Goal: Check status: Check status

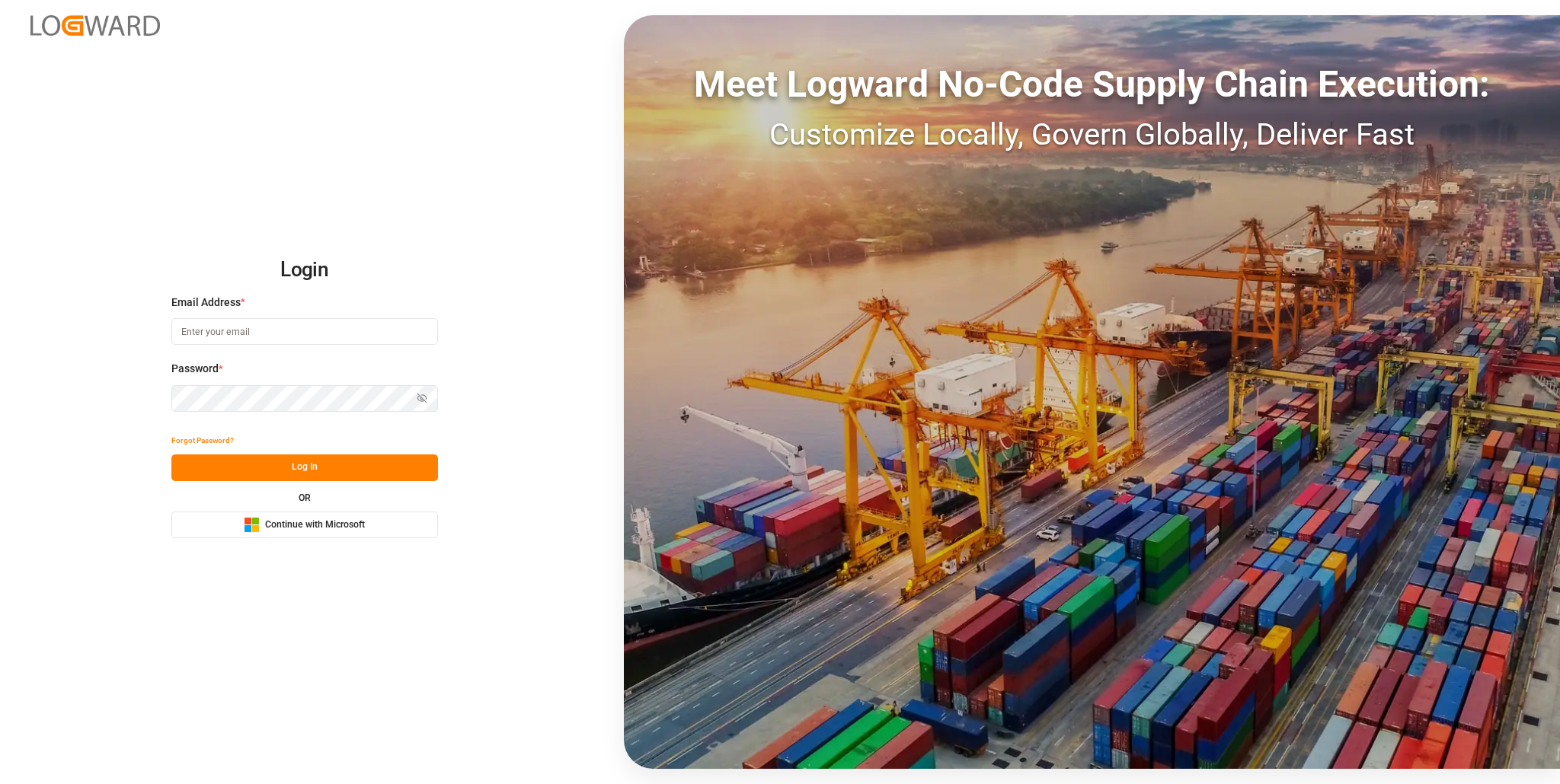
click at [301, 524] on span "Continue with Microsoft" at bounding box center [315, 526] width 100 height 14
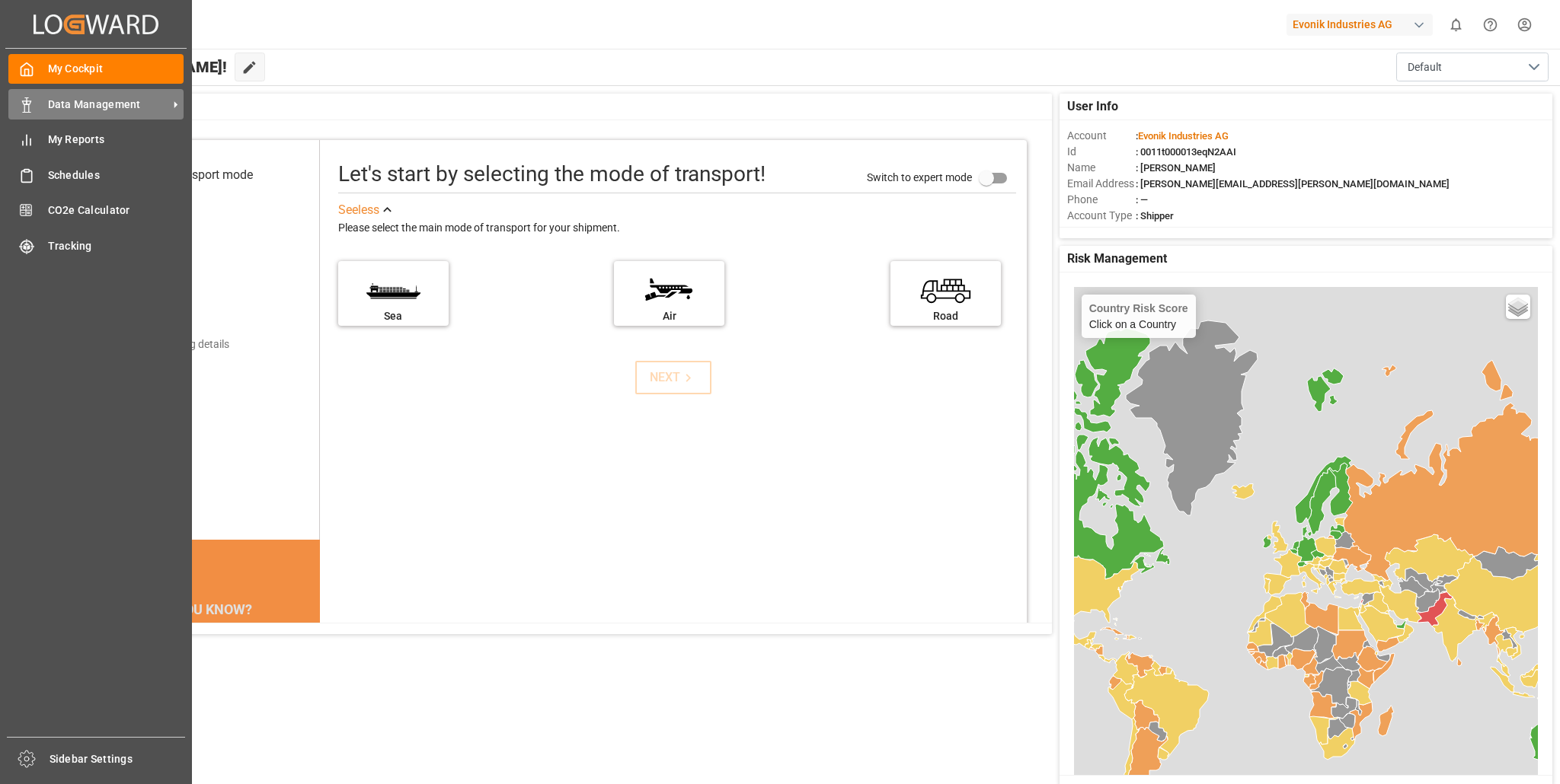
click at [88, 104] on span "Data Management" at bounding box center [108, 104] width 120 height 16
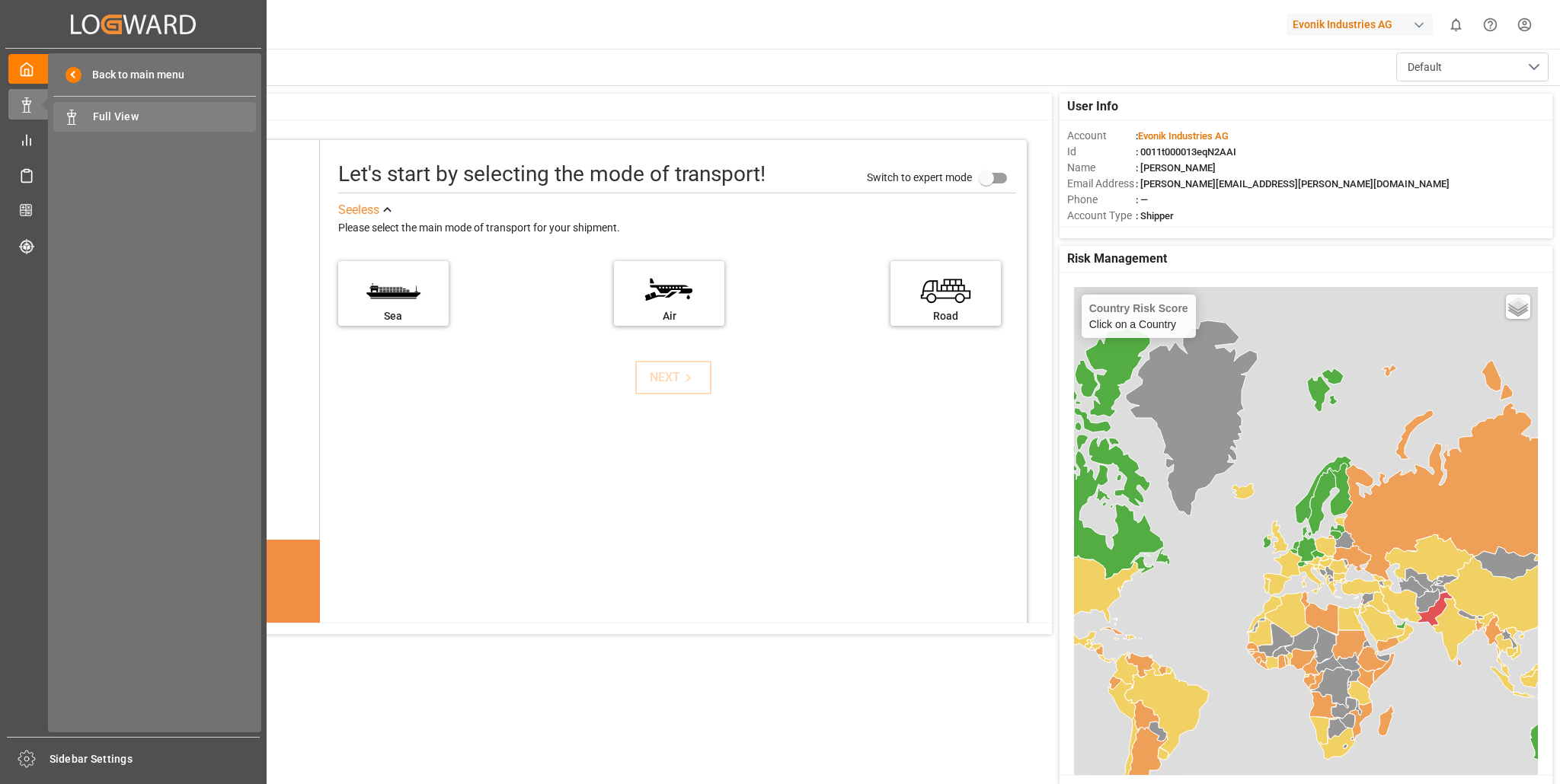
click at [128, 118] on span "Full View" at bounding box center [175, 117] width 164 height 16
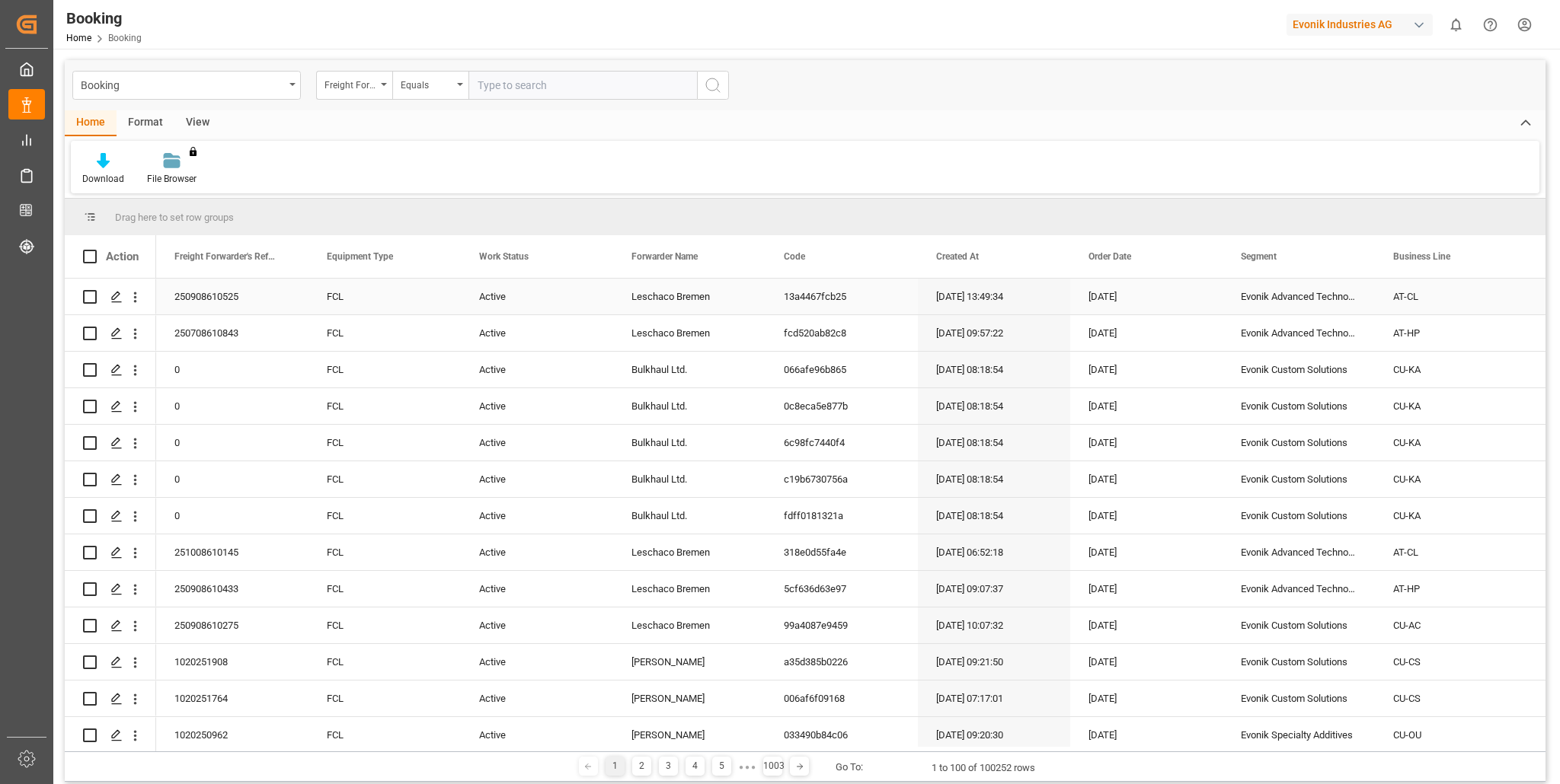
click at [969, 298] on div "[DATE] 13:49:34" at bounding box center [994, 296] width 152 height 35
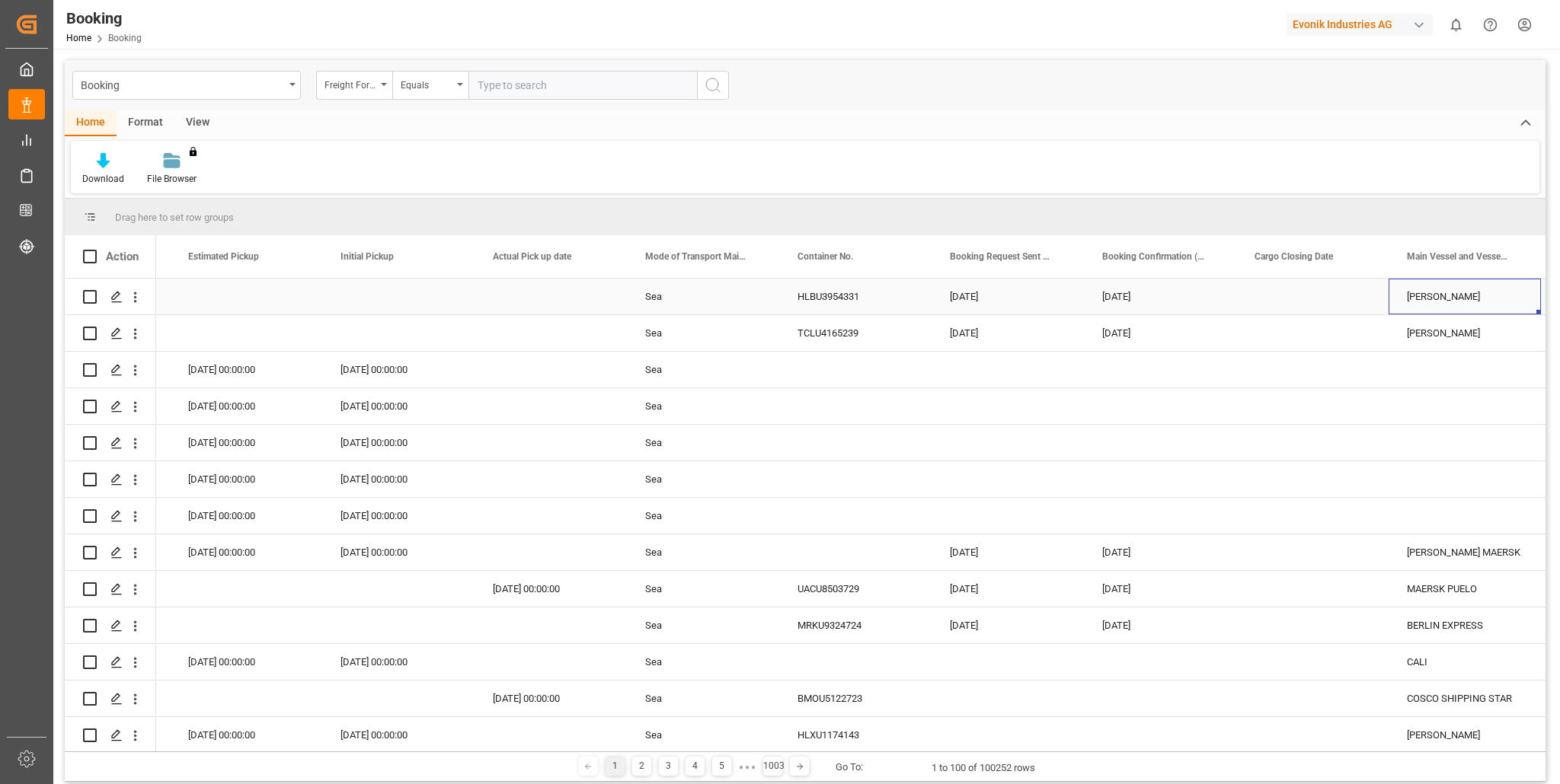
click at [822, 296] on div "HLBU3954331" at bounding box center [855, 296] width 152 height 35
click at [906, 255] on span at bounding box center [907, 256] width 14 height 14
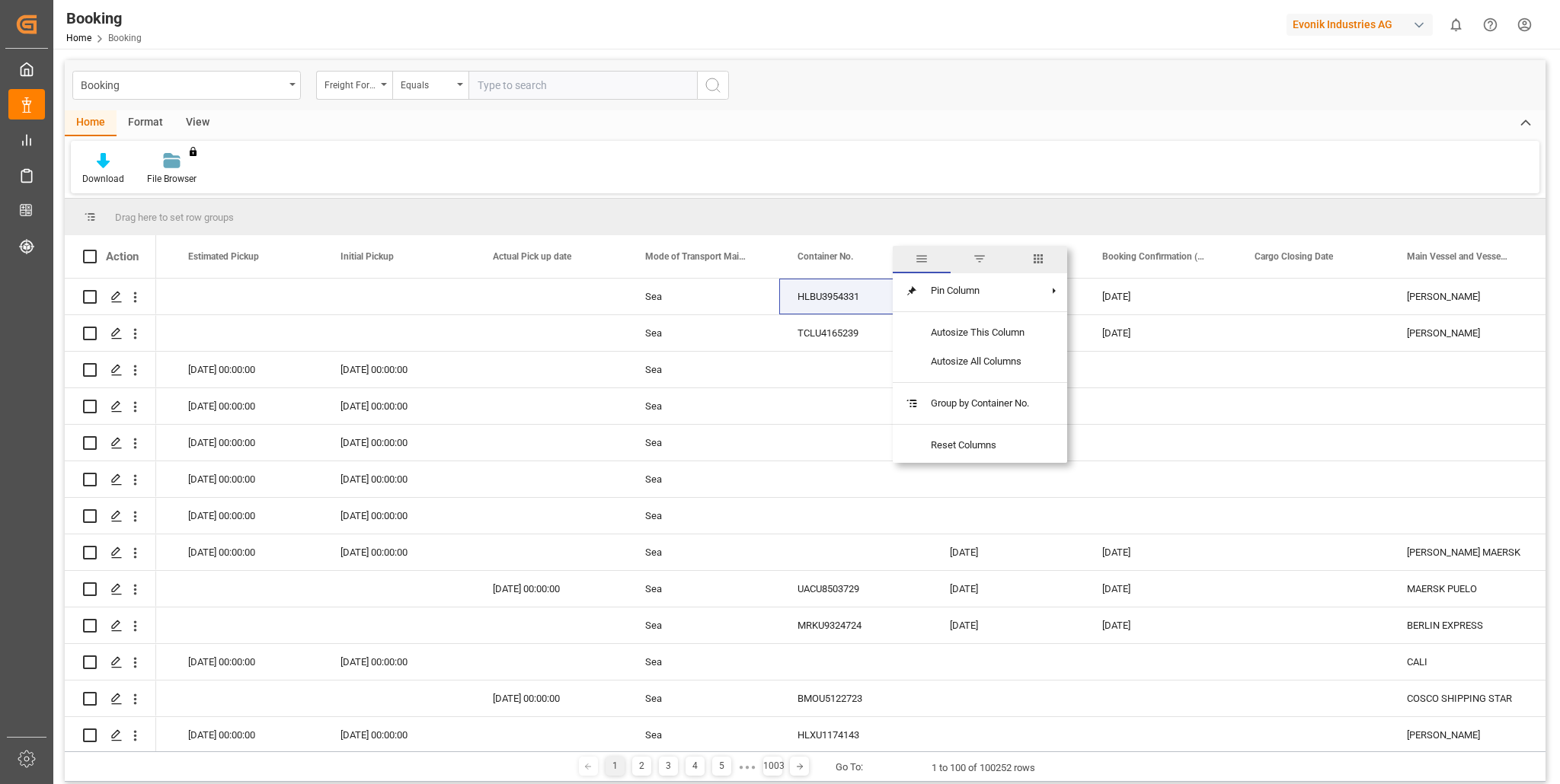
click at [980, 255] on span "filter" at bounding box center [980, 259] width 14 height 14
click at [1047, 300] on span "Filtering operator" at bounding box center [1043, 300] width 14 height 14
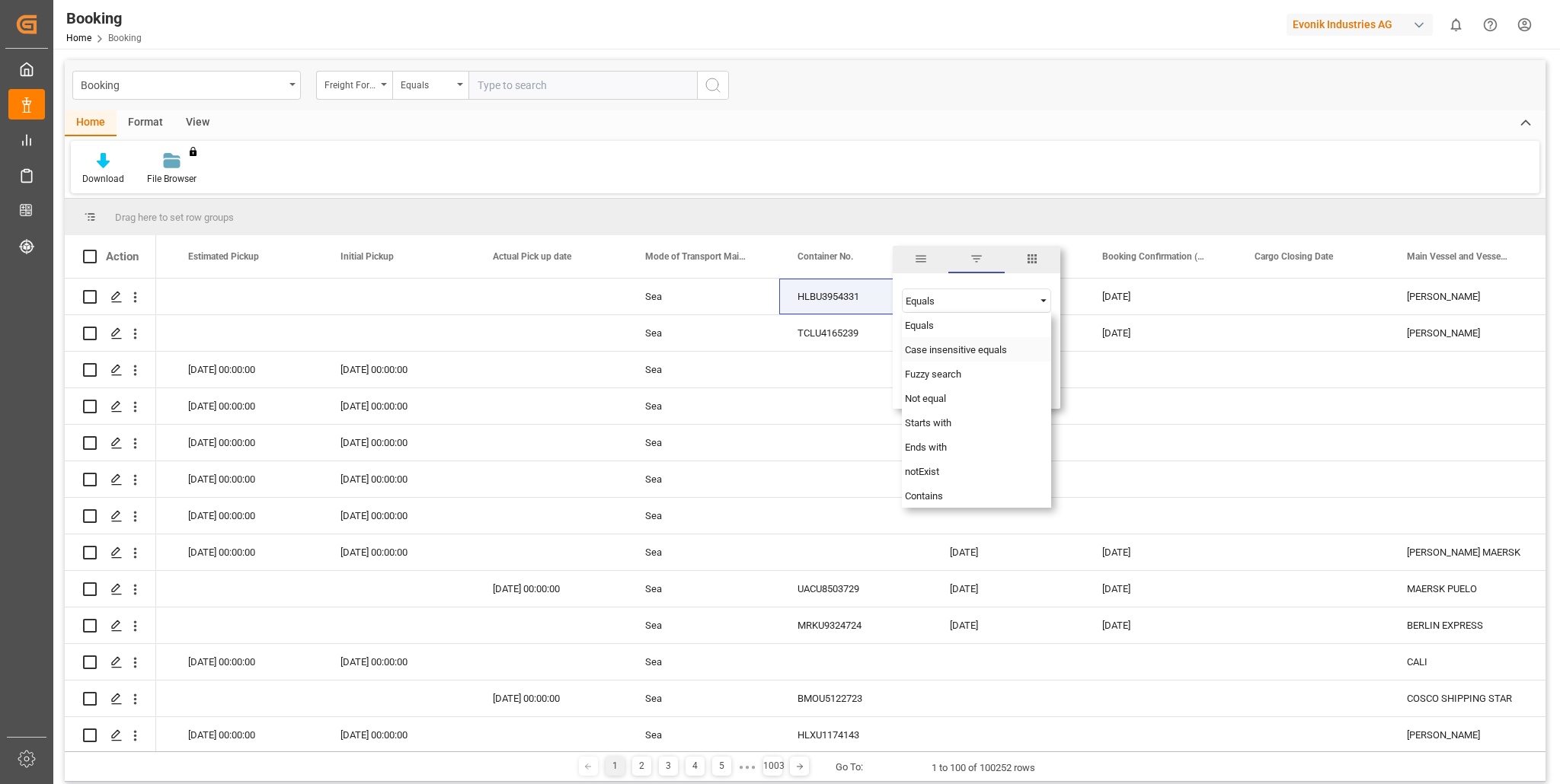
click at [973, 351] on span "Case insensitive equals" at bounding box center [956, 350] width 102 height 11
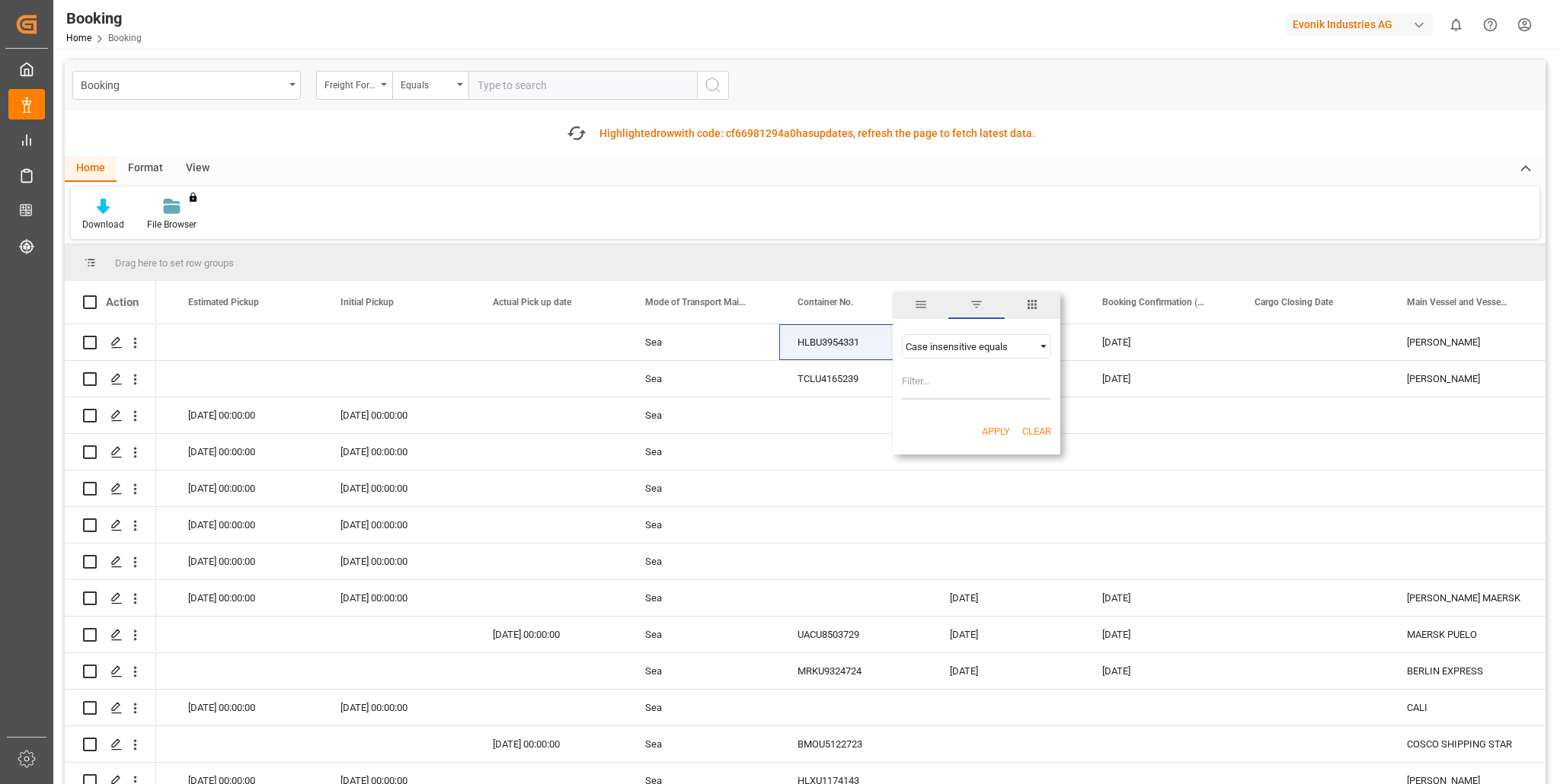
click at [927, 334] on div "Case insensitive equals" at bounding box center [976, 346] width 149 height 24
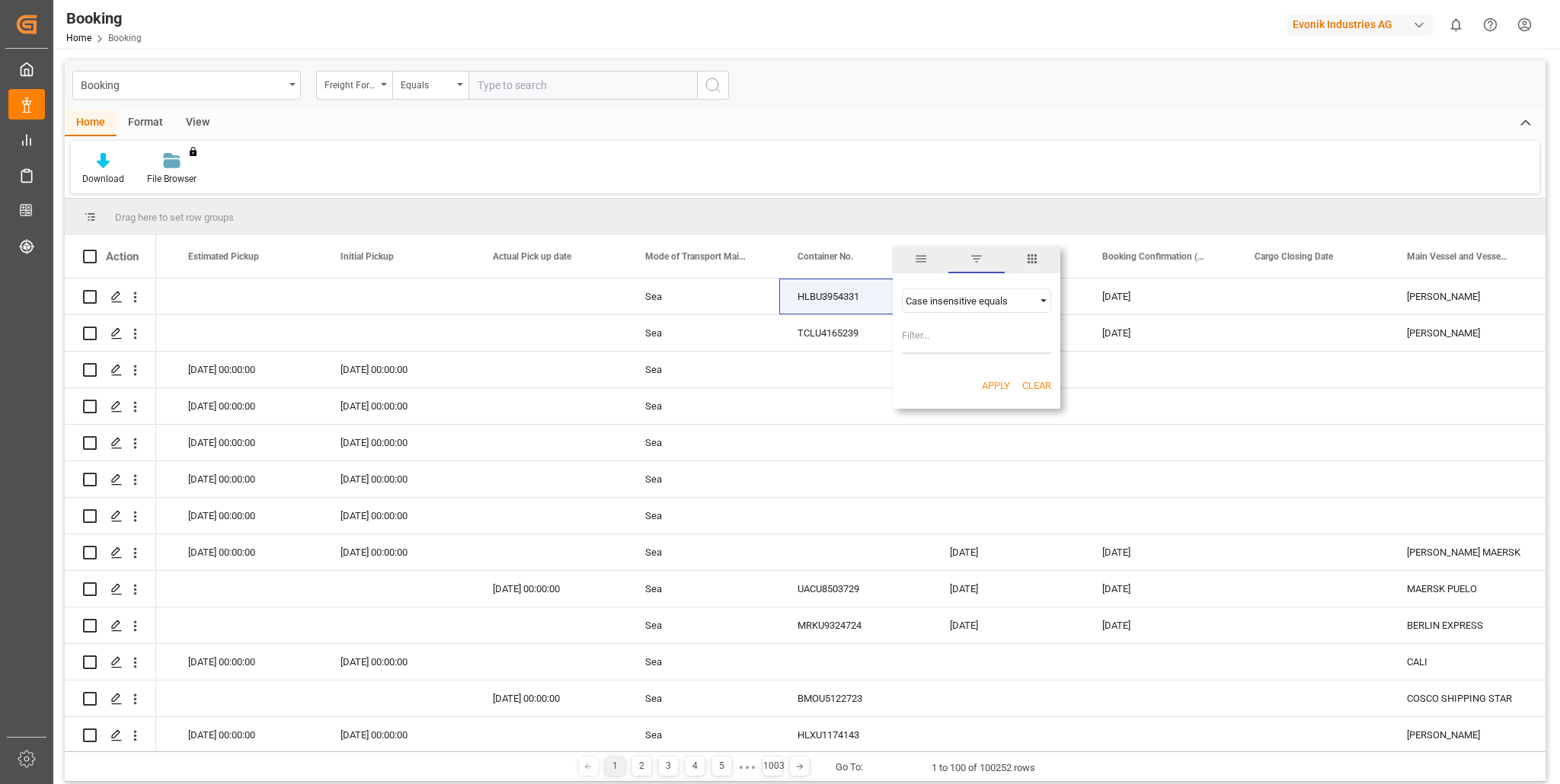
click at [977, 258] on span "filter" at bounding box center [977, 259] width 14 height 14
click at [977, 258] on span "Booking Request Sent (3PL to Carrier)" at bounding box center [1001, 256] width 102 height 10
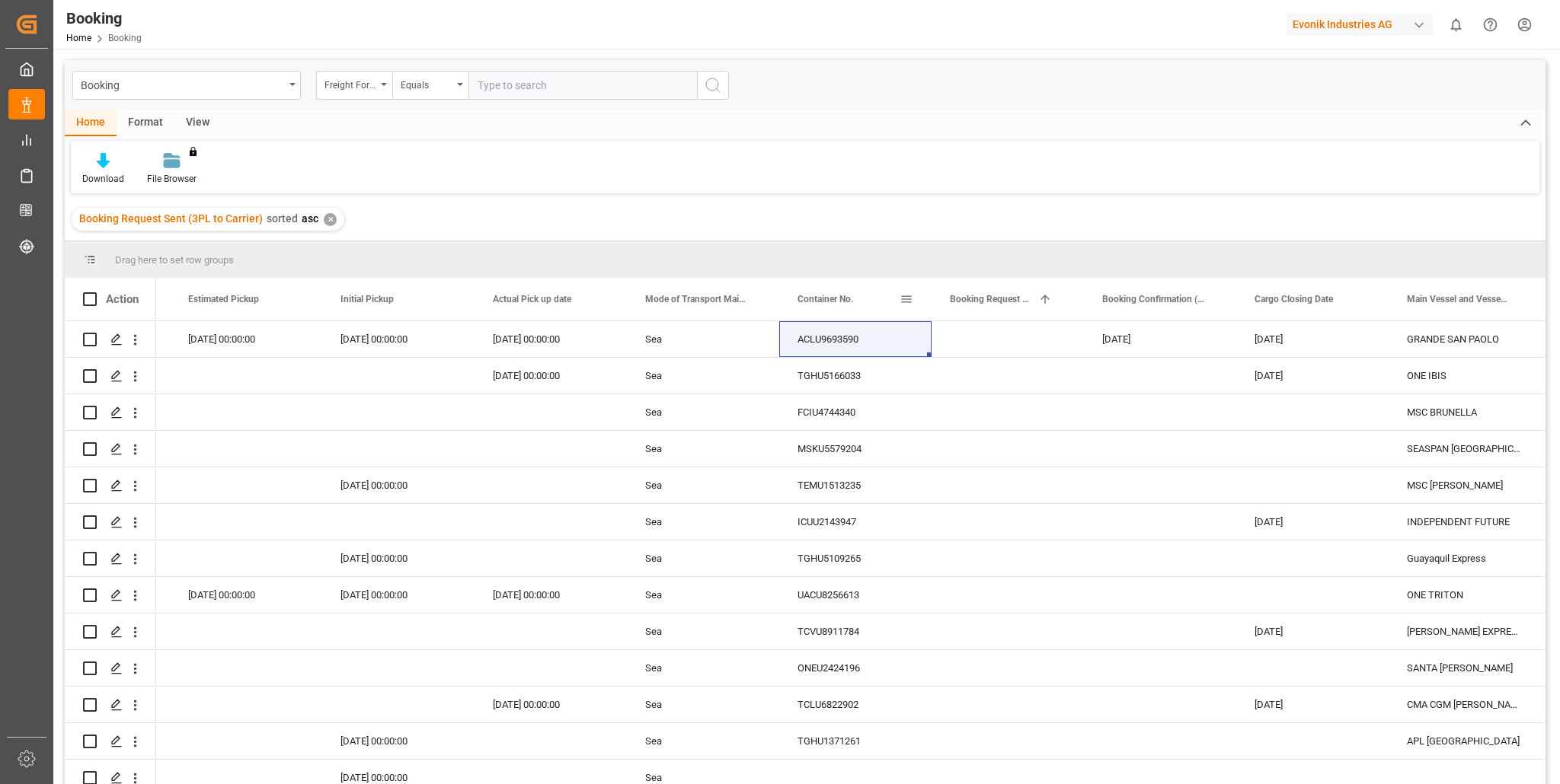
click at [907, 294] on span at bounding box center [907, 300] width 14 height 14
click at [932, 383] on input "Filter Value" at bounding box center [976, 381] width 149 height 30
type input "HAMU8000"
click at [988, 426] on button "Apply" at bounding box center [996, 429] width 29 height 16
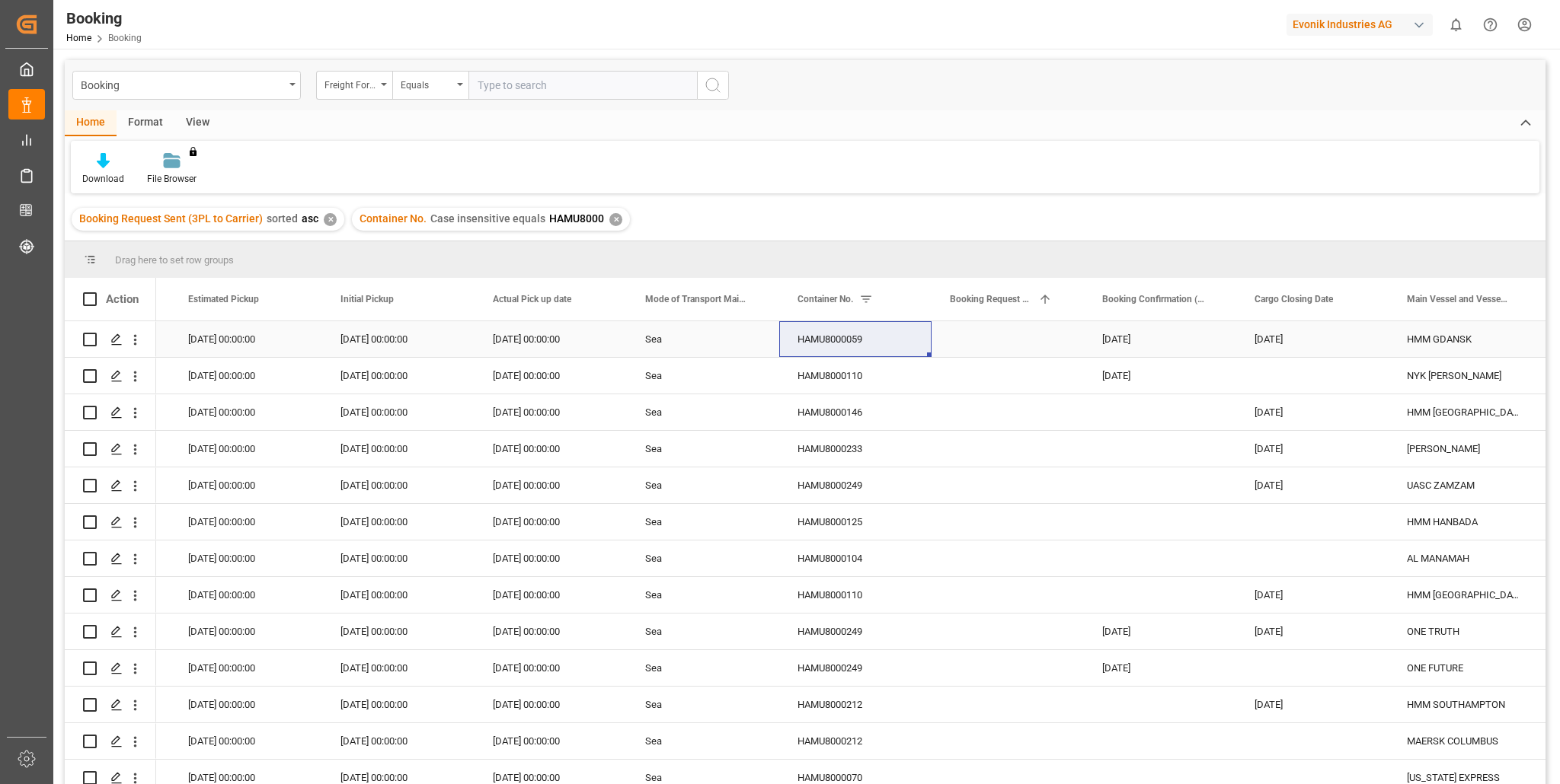
click at [878, 345] on div "HAMU8000059" at bounding box center [855, 338] width 152 height 35
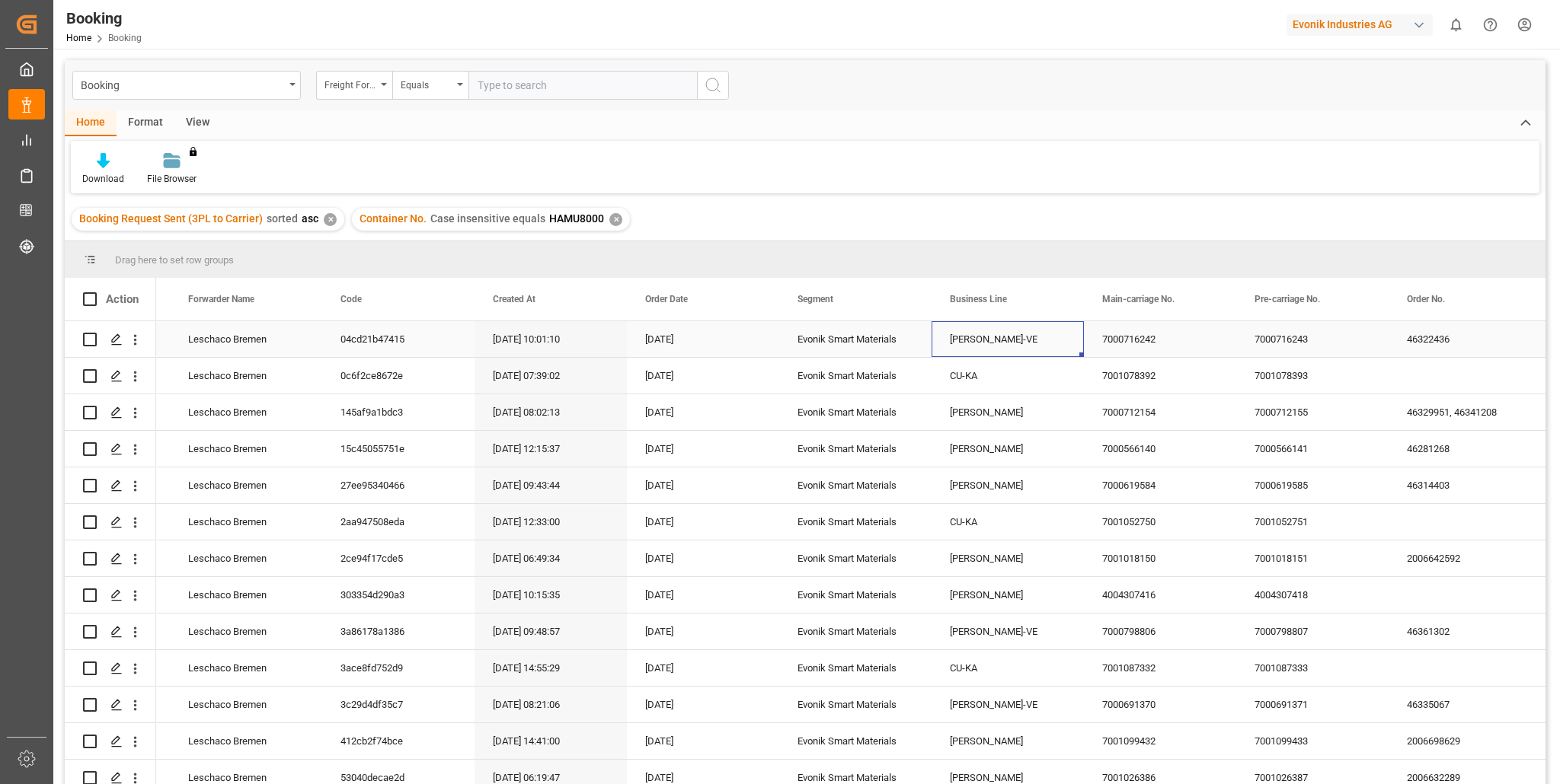
click at [1030, 323] on div "[PERSON_NAME]-VE" at bounding box center [1008, 338] width 152 height 35
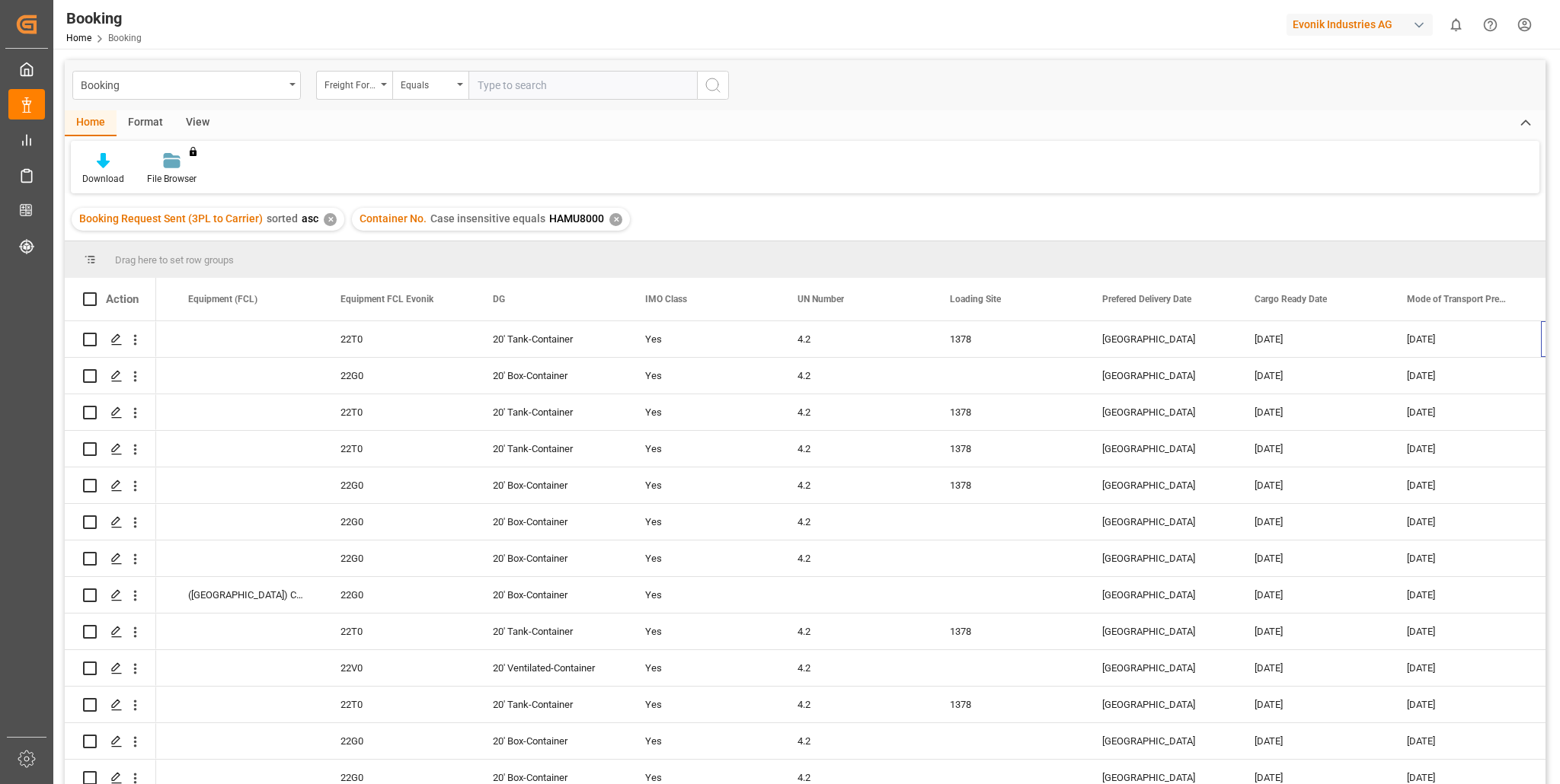
scroll to position [0, 2577]
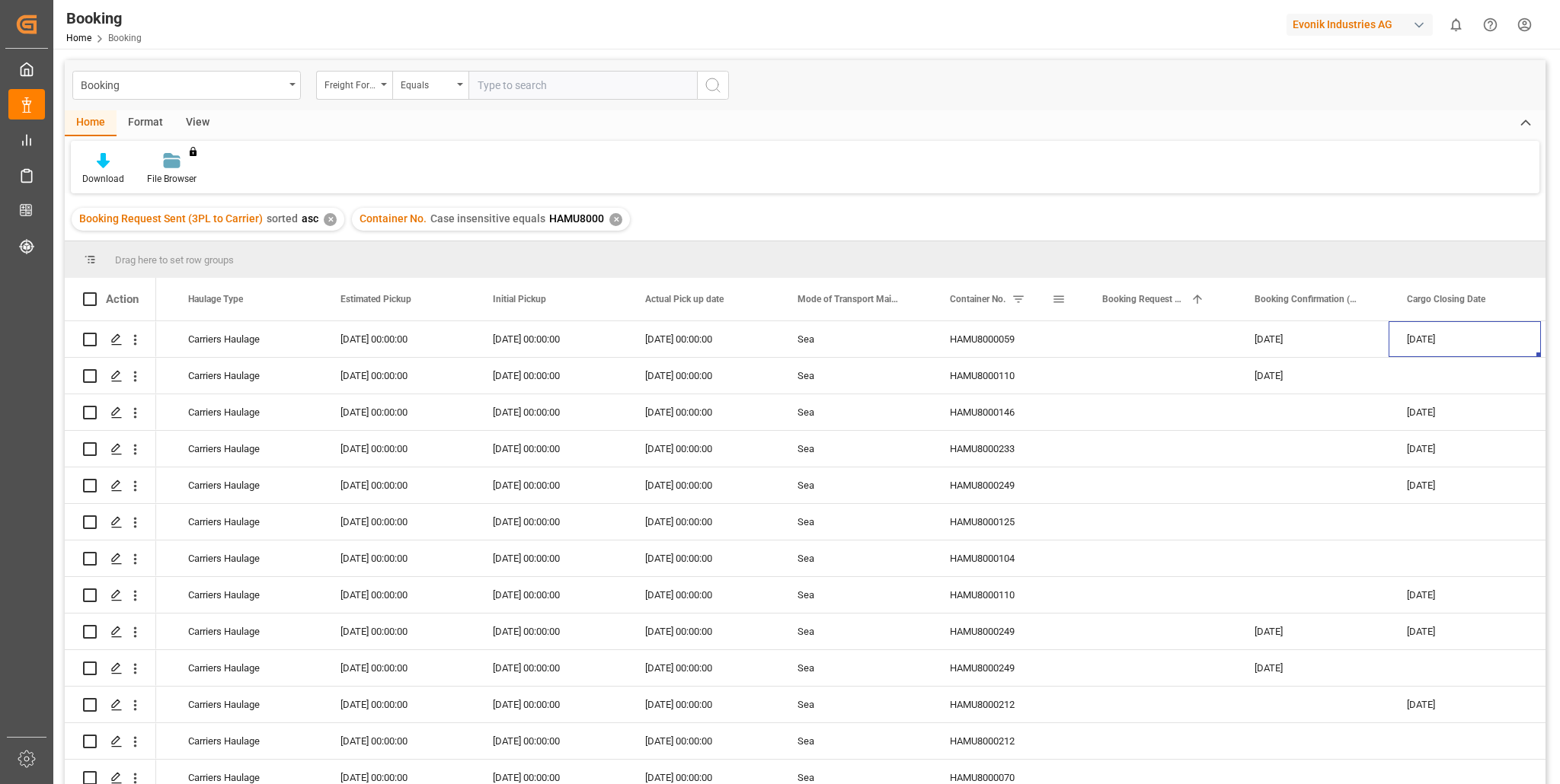
click at [1018, 294] on span at bounding box center [1018, 300] width 14 height 14
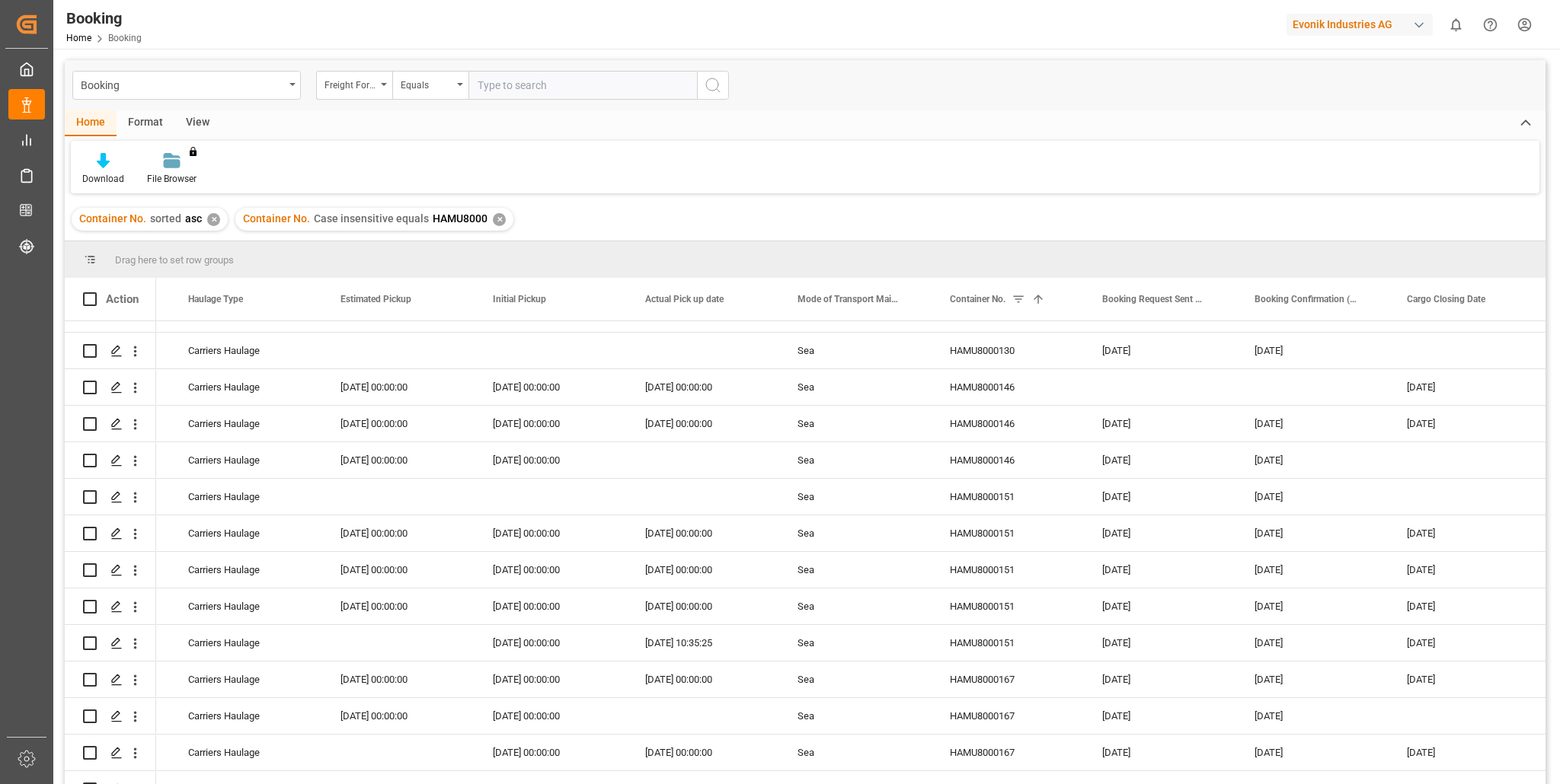
scroll to position [2831, 0]
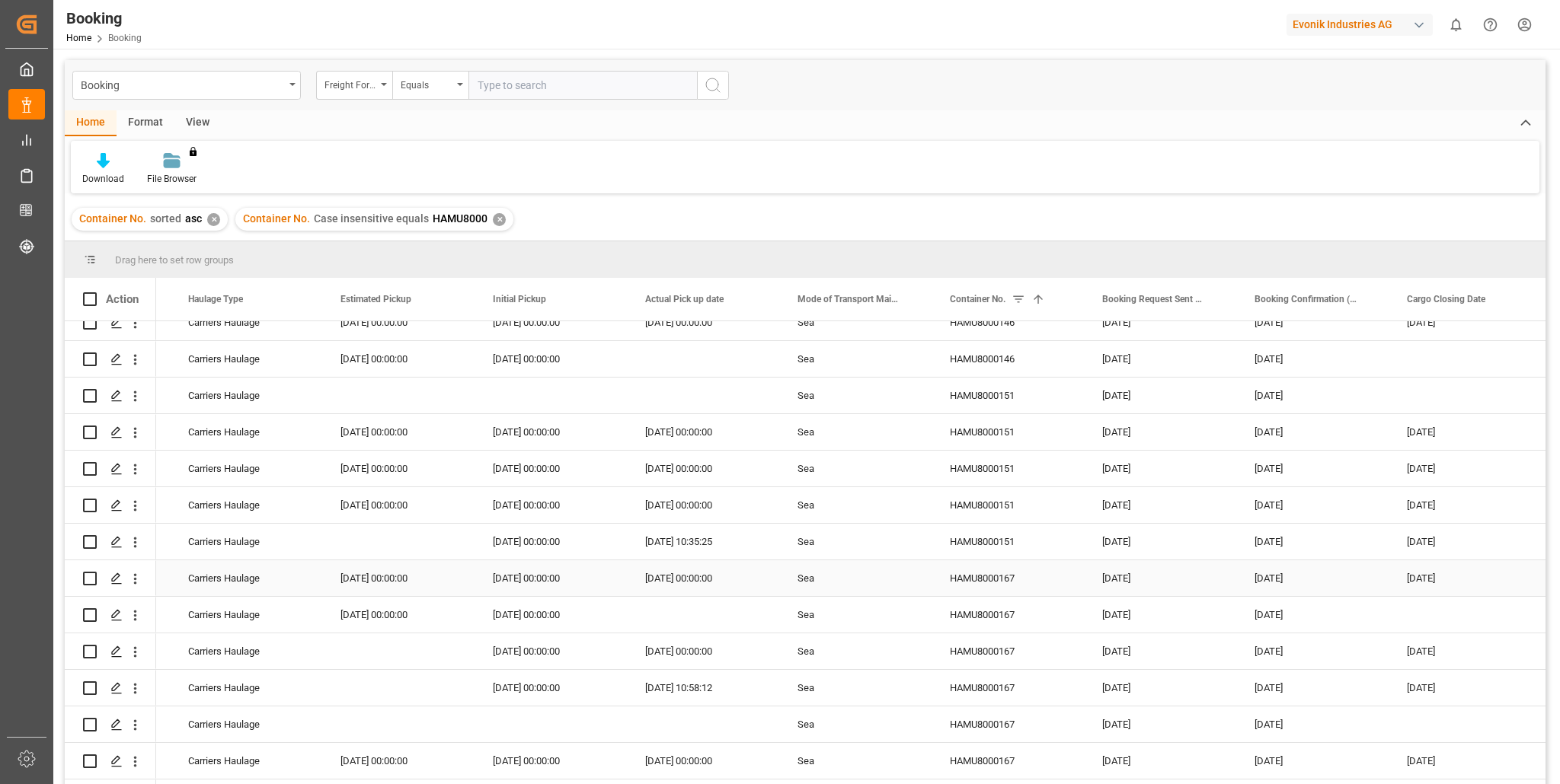
click at [924, 567] on div "Sea" at bounding box center [855, 578] width 152 height 35
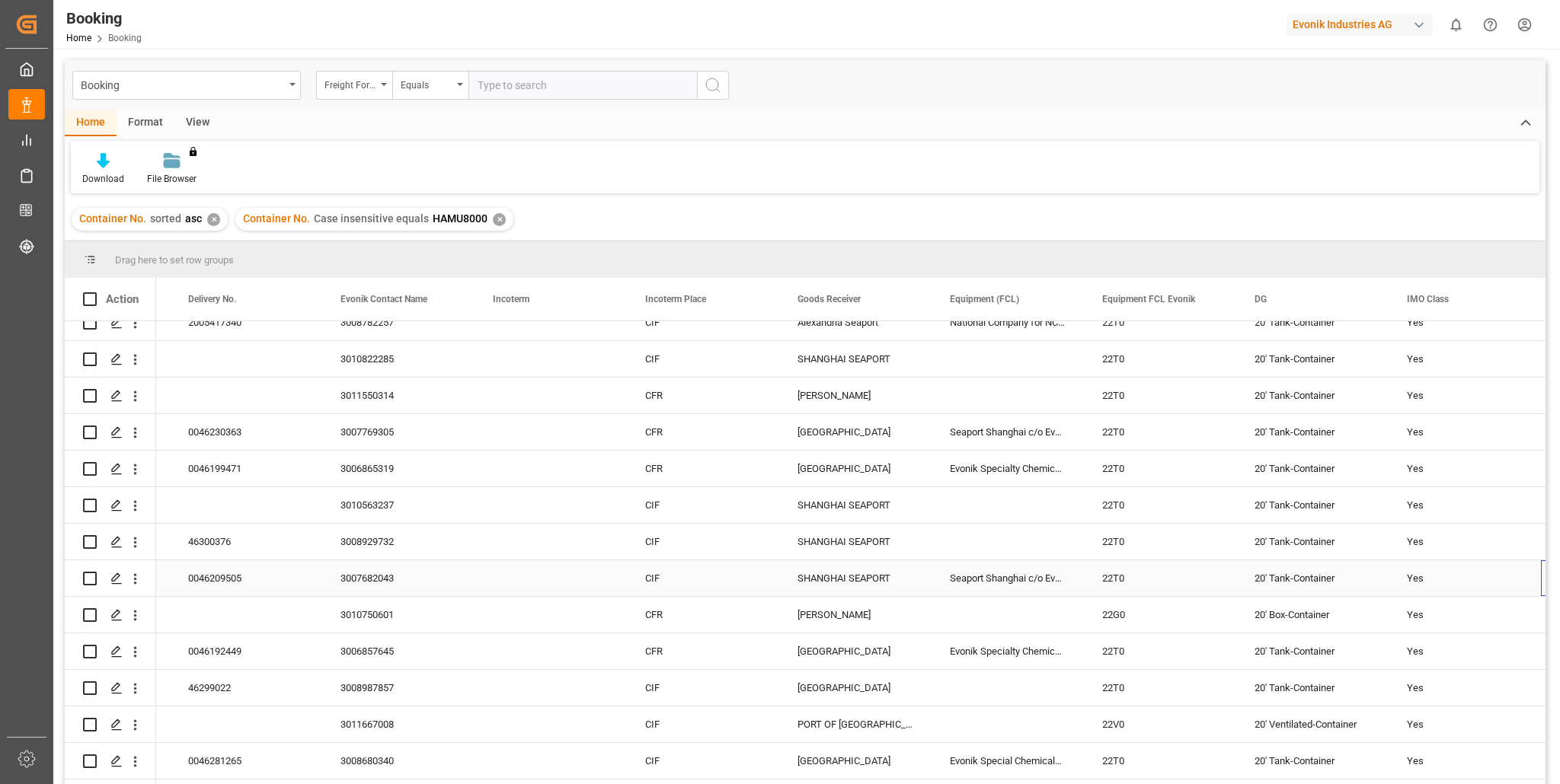
scroll to position [0, 1815]
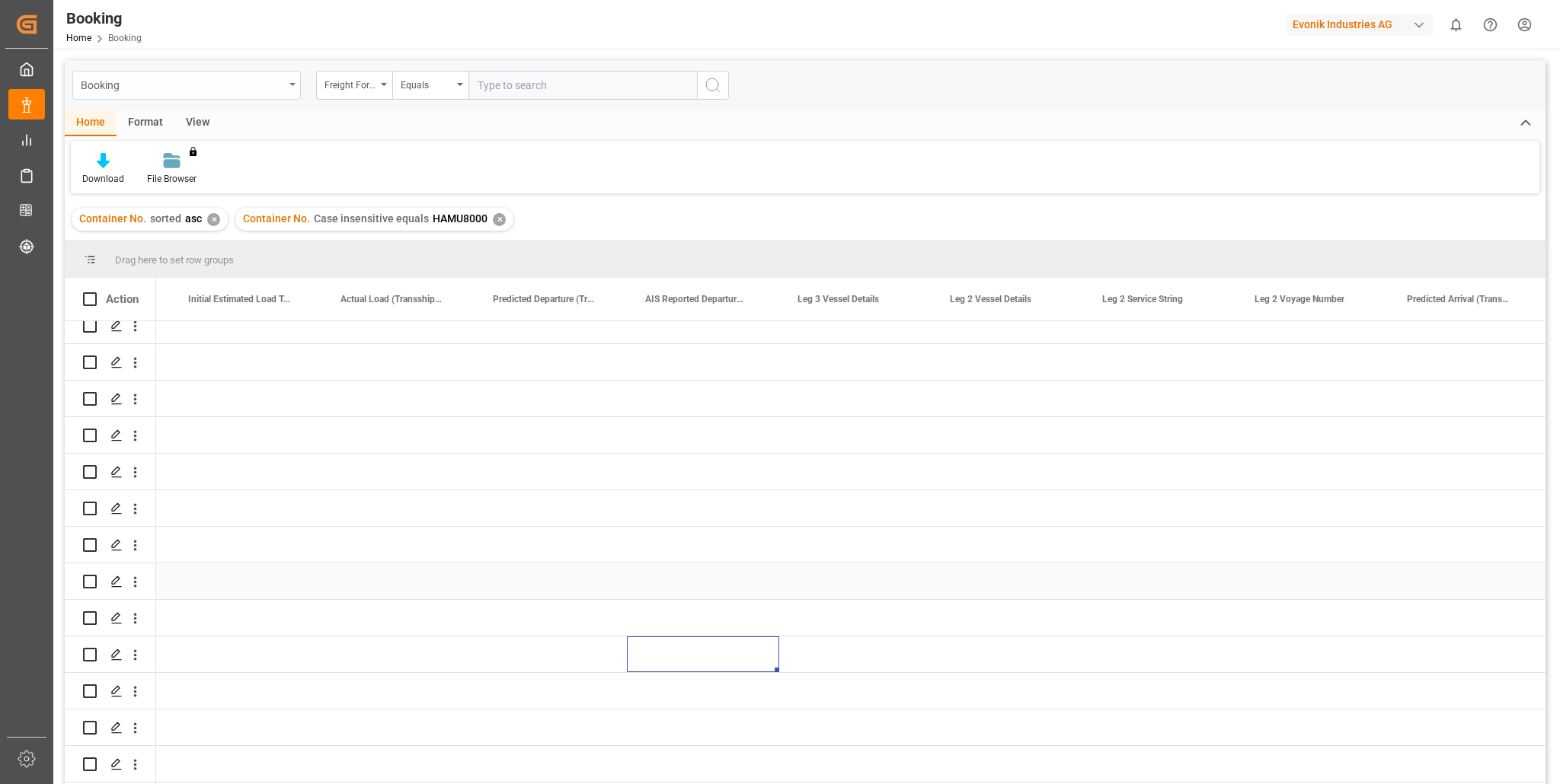
click at [290, 81] on div "Booking" at bounding box center [187, 85] width 229 height 29
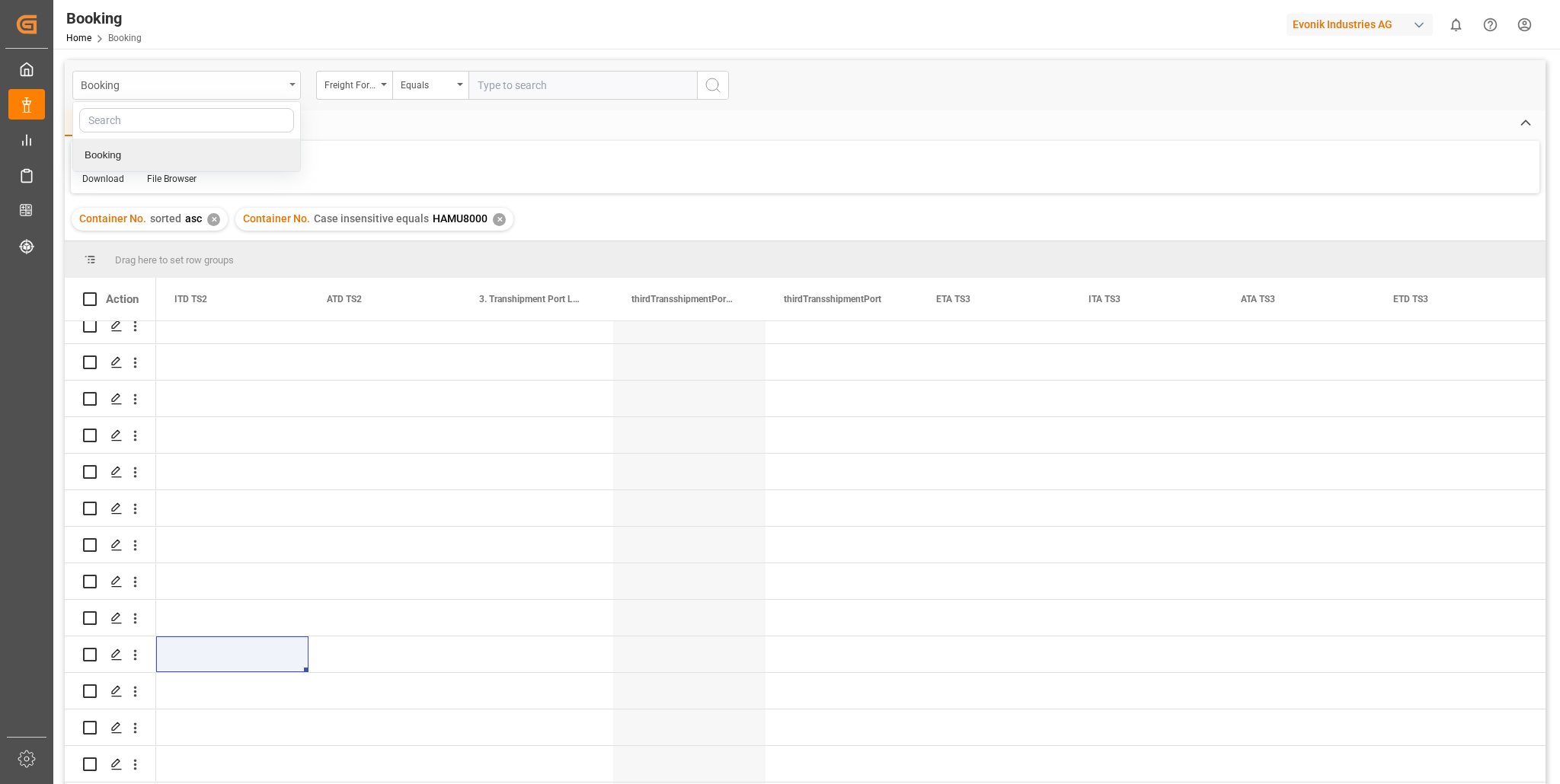
click at [290, 81] on div "Booking" at bounding box center [187, 85] width 229 height 29
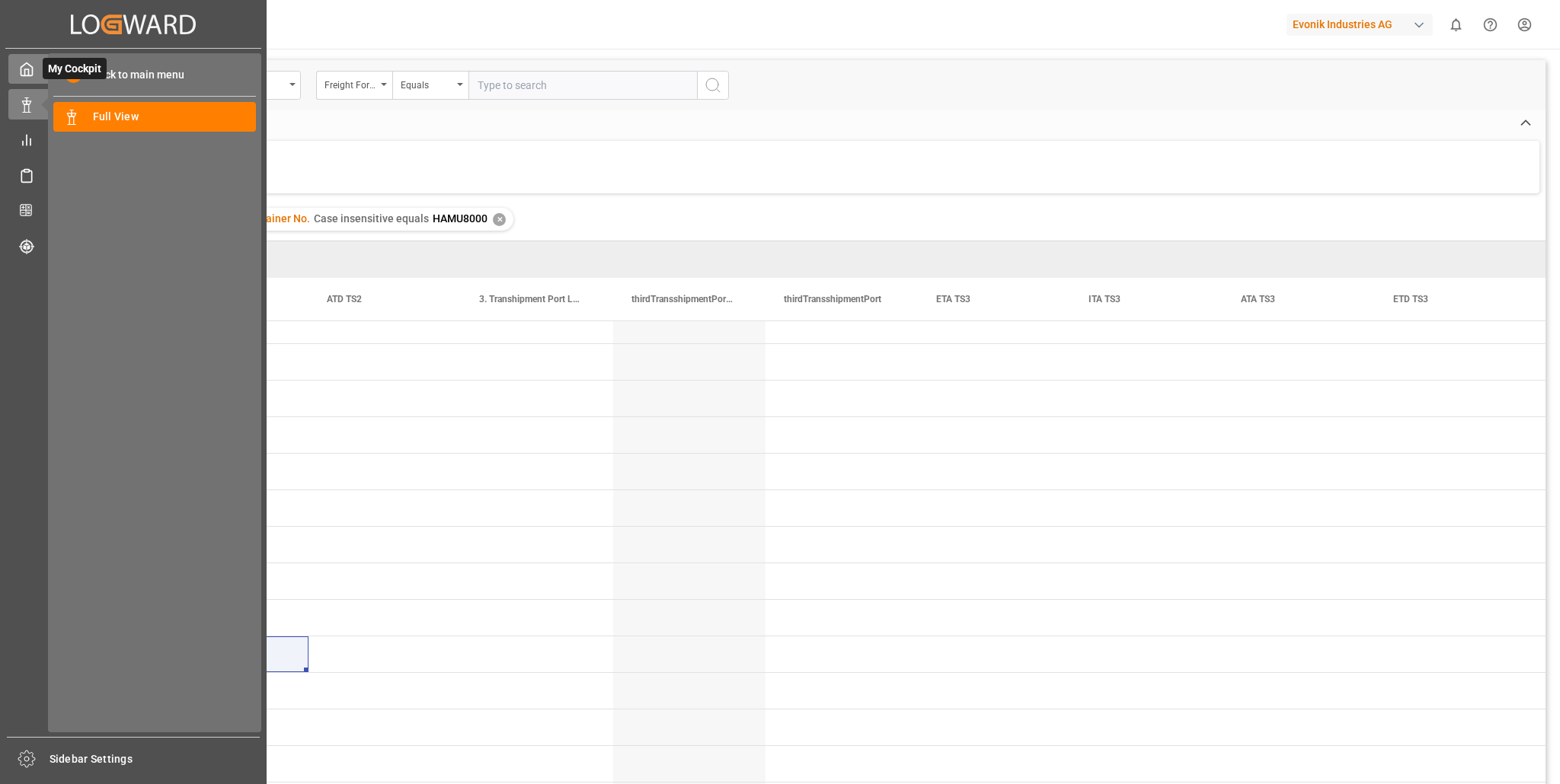
click at [26, 72] on icon at bounding box center [27, 69] width 16 height 16
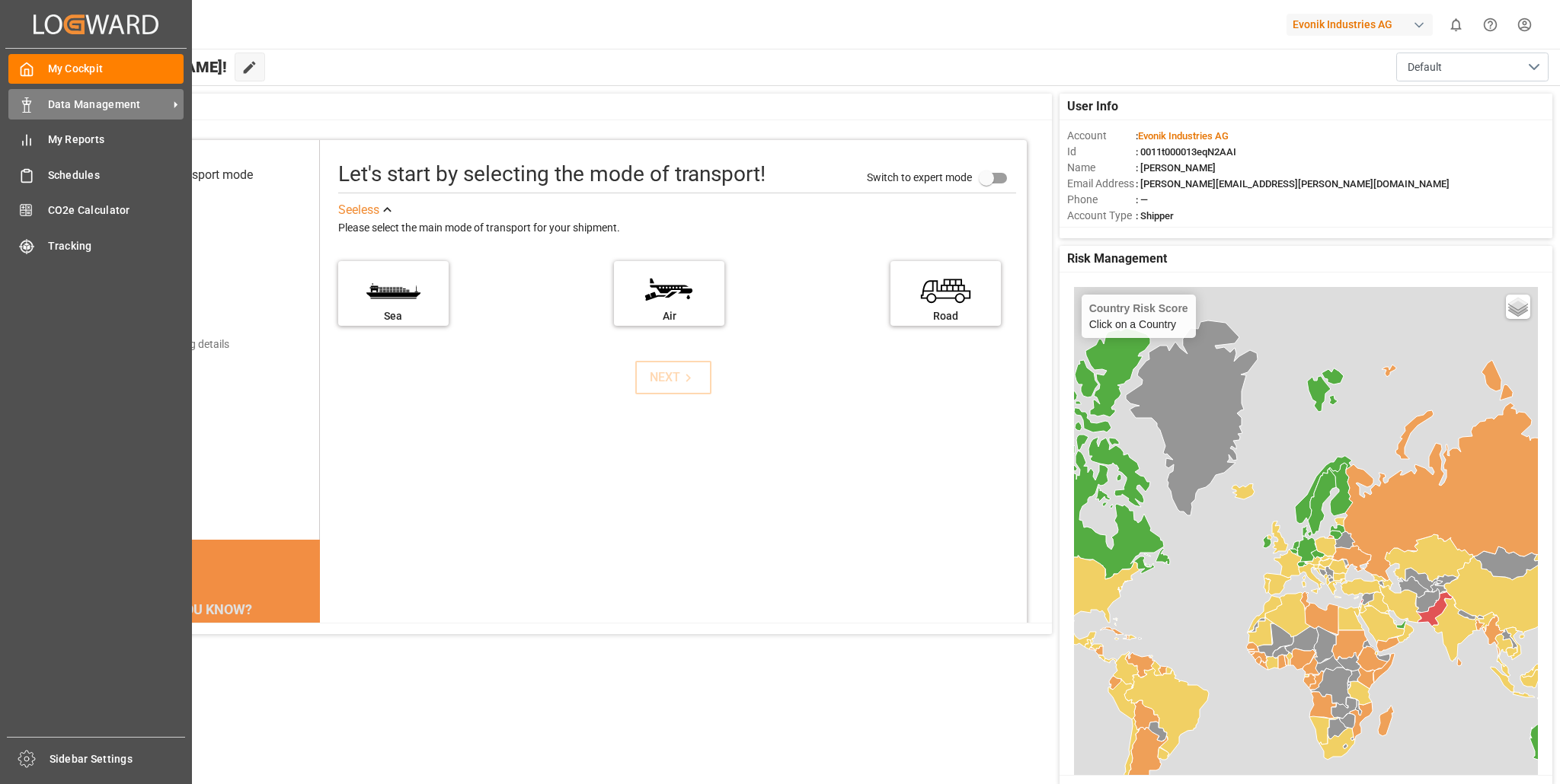
click at [70, 103] on span "Data Management" at bounding box center [108, 104] width 120 height 16
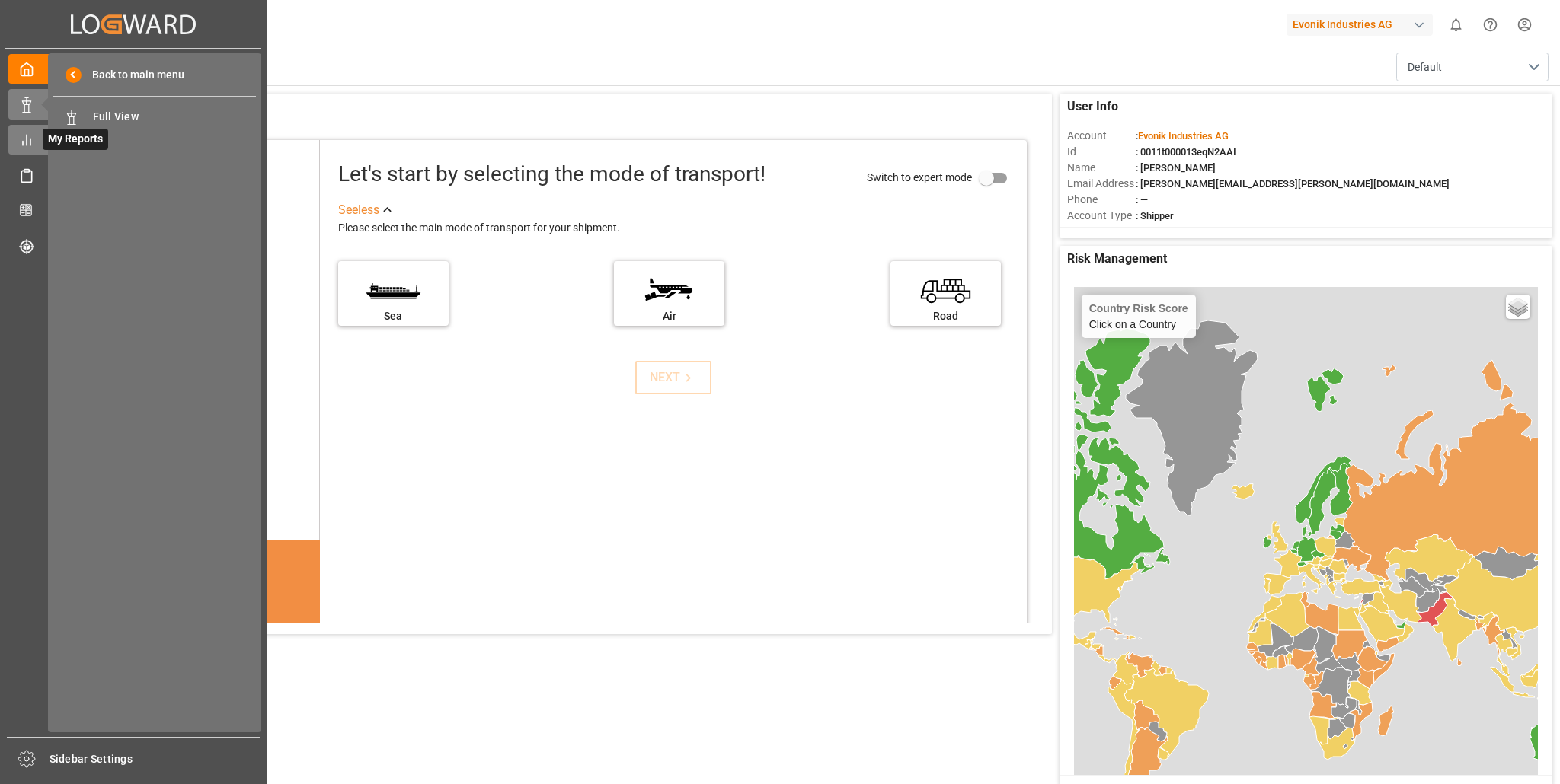
click at [28, 140] on icon at bounding box center [27, 140] width 16 height 16
